Goal: Transaction & Acquisition: Purchase product/service

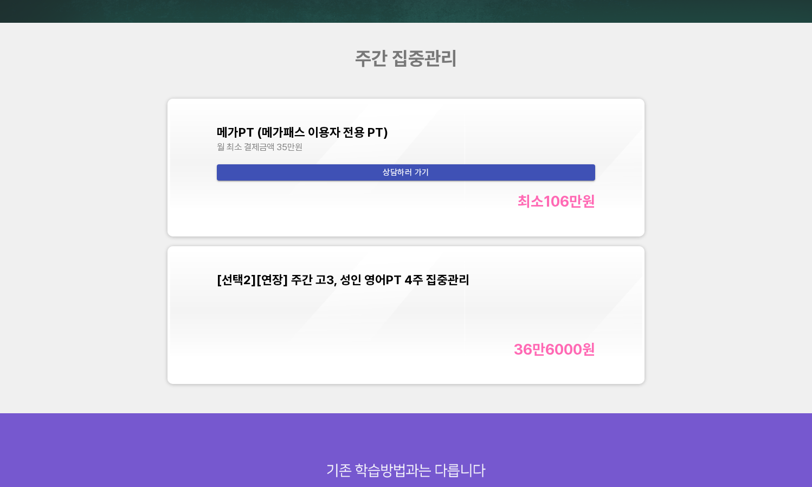
scroll to position [3577, 0]
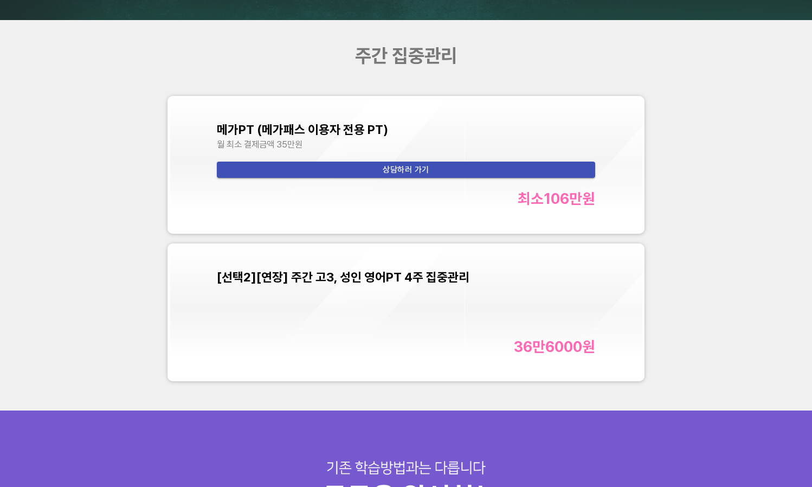
click at [449, 302] on div "[선택2][연장] 주간 고3, 성인 영어PT 4주 집중관리 36만6000 원" at bounding box center [406, 312] width 378 height 86
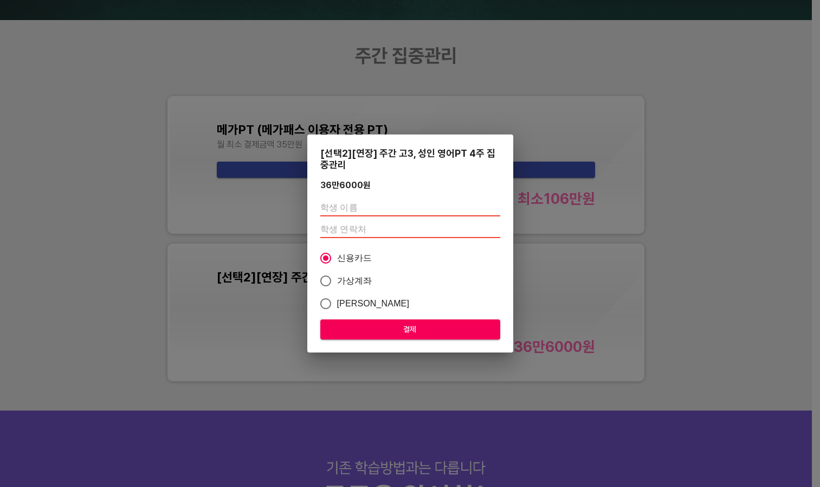
click at [393, 206] on input "text" at bounding box center [410, 207] width 180 height 17
type input "ㄱ"
type input "[PERSON_NAME]"
click at [378, 217] on div "[PERSON_NAME]" at bounding box center [410, 219] width 180 height 48
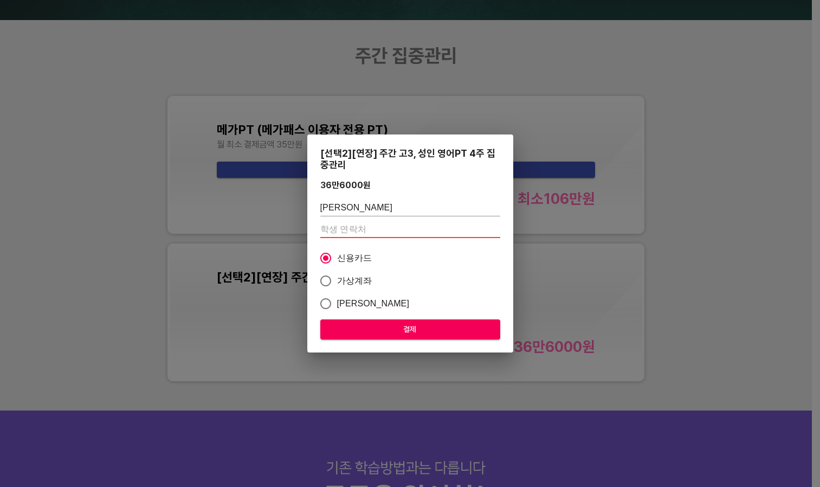
click at [339, 228] on input "number" at bounding box center [410, 229] width 180 height 17
paste input "01059428797"
type input "01059428797"
click at [353, 278] on span "가상계좌" at bounding box center [354, 280] width 35 height 13
click at [337, 278] on input "가상계좌" at bounding box center [325, 280] width 23 height 23
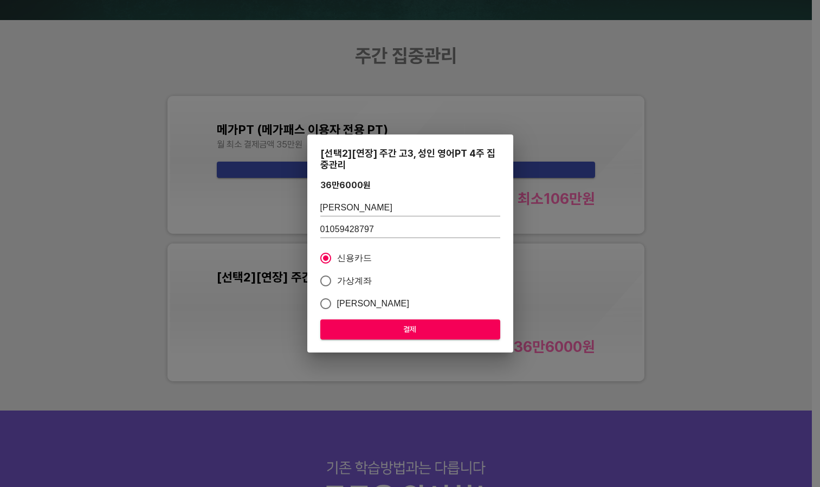
radio input "true"
click at [403, 331] on span "결제" at bounding box center [410, 330] width 163 height 14
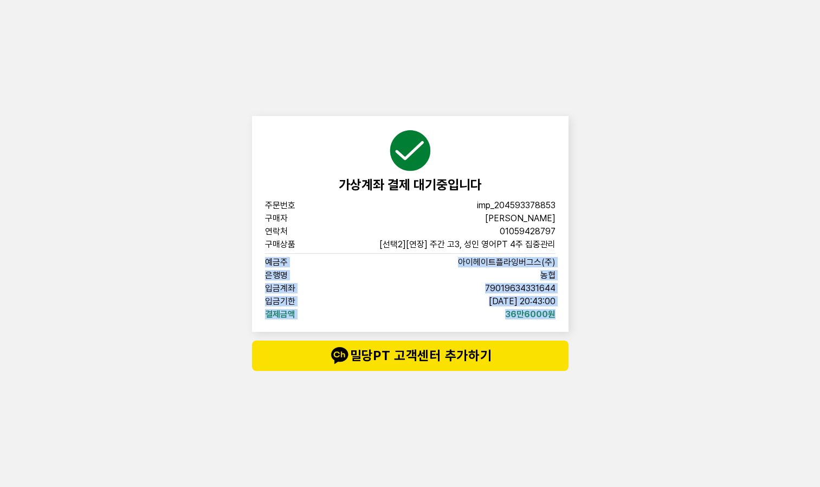
drag, startPoint x: 568, startPoint y: 313, endPoint x: 260, endPoint y: 261, distance: 311.7
click at [260, 261] on div "가상계좌 결제 대기중입니다 주문번호 imp_[PHONE_NUMBER] 구매자 김사랑 연락처 01059428797 구매상품 [선택2][연장] 주…" at bounding box center [410, 224] width 317 height 216
copy div "예금주 아이헤이트플라잉버그스(주) 은행명 농협 입금계좌 [FINANCIAL_ID] 입금기한 [DATE] 20:43:00 결제금액 36만6000원"
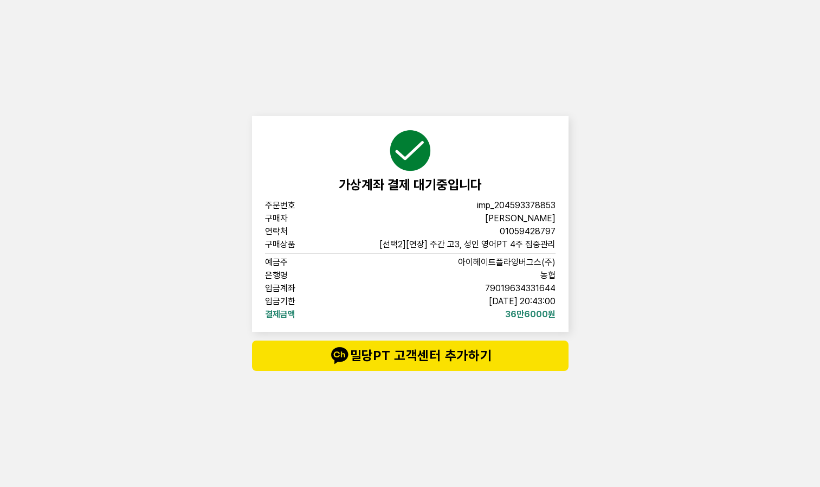
click at [191, 384] on div "가상계좌 결제 대기중입니다 주문번호 imp_[PHONE_NUMBER] 구매자 김사랑 연락처 01059428797 구매상품 [선택2][연장] 주…" at bounding box center [410, 243] width 820 height 487
